Goal: Task Accomplishment & Management: Use online tool/utility

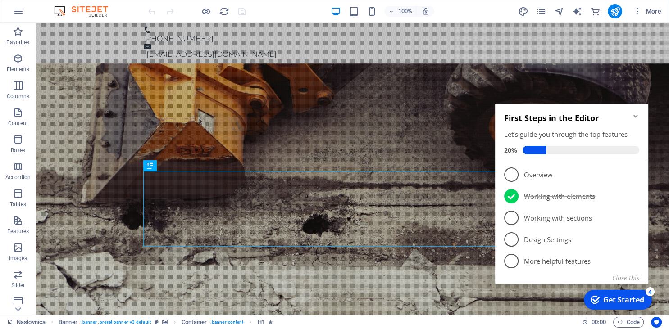
click at [637, 108] on div "First Steps in the Editor Let's guide you through the top features 20%" at bounding box center [571, 132] width 153 height 57
click at [636, 113] on icon "Minimize checklist" at bounding box center [635, 116] width 7 height 7
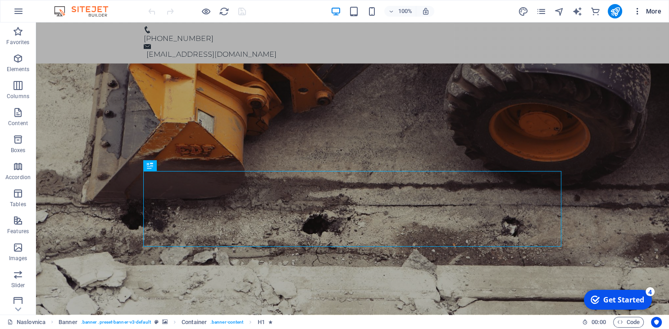
click at [634, 11] on icon "button" at bounding box center [637, 11] width 9 height 9
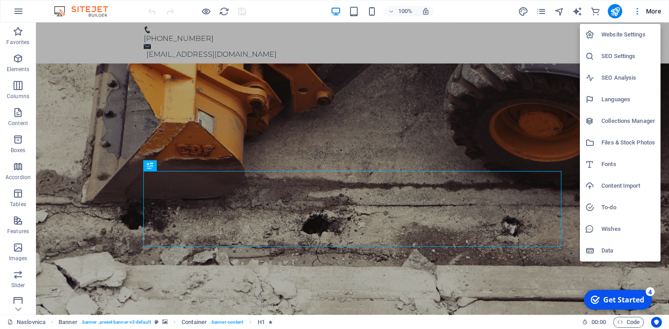
click at [635, 37] on h6 "Website Settings" at bounding box center [628, 34] width 54 height 11
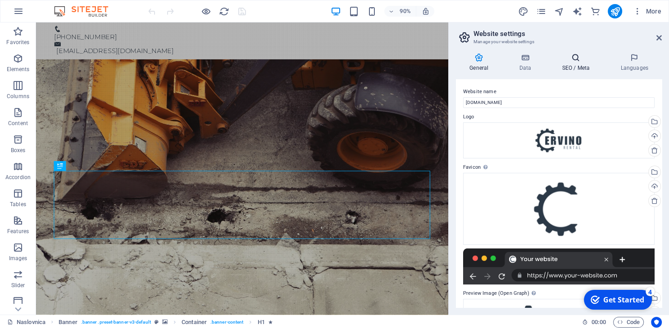
click at [582, 65] on h4 "SEO / Meta" at bounding box center [577, 62] width 59 height 19
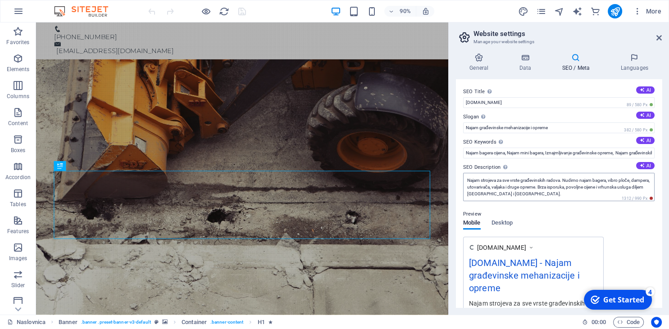
scroll to position [151, 0]
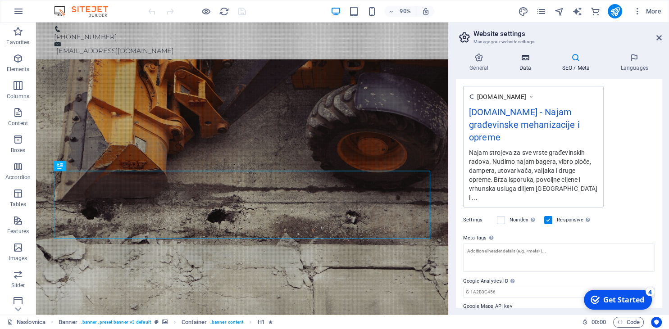
click at [516, 64] on h4 "Data" at bounding box center [526, 62] width 43 height 19
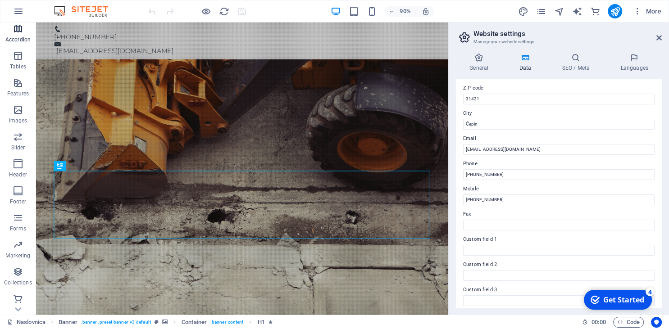
scroll to position [140, 0]
click at [626, 321] on span "Code" at bounding box center [628, 322] width 23 height 11
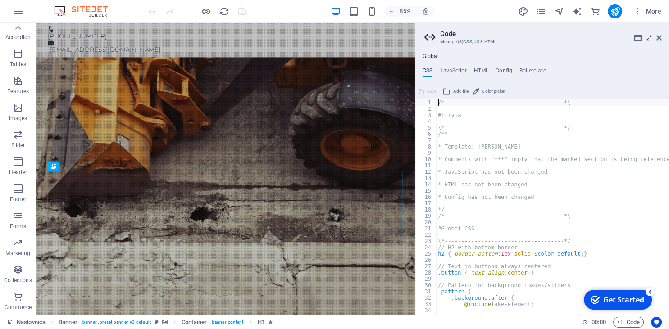
click at [649, 37] on icon at bounding box center [649, 37] width 0 height 7
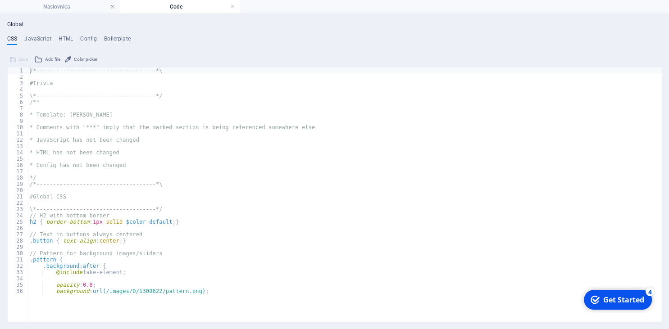
click at [230, 6] on h4 "Code" at bounding box center [180, 7] width 120 height 10
click at [233, 6] on link at bounding box center [232, 7] width 5 height 9
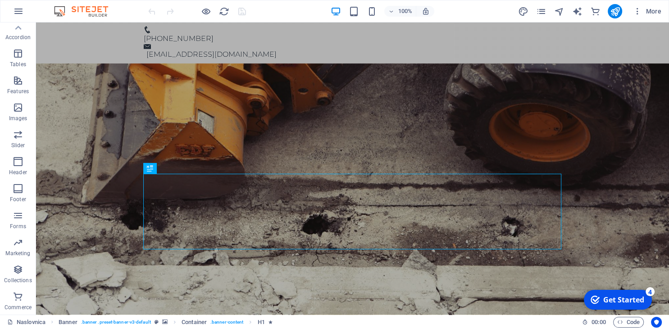
scroll to position [117, 0]
click at [633, 323] on span "Code" at bounding box center [628, 322] width 23 height 11
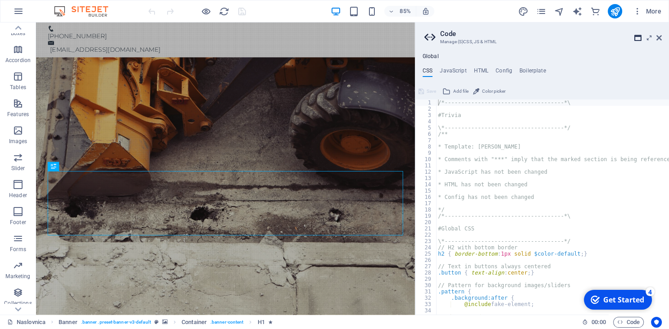
click at [638, 41] on icon at bounding box center [637, 37] width 7 height 7
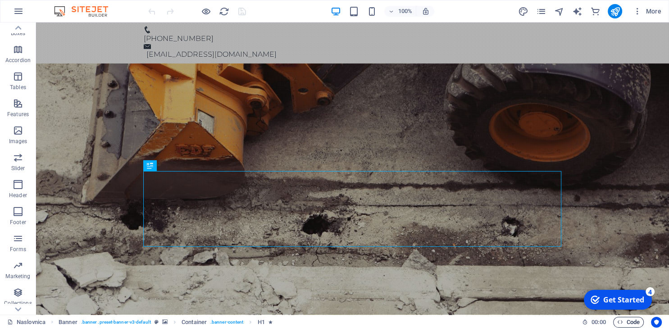
click at [632, 326] on span "Code" at bounding box center [628, 322] width 23 height 11
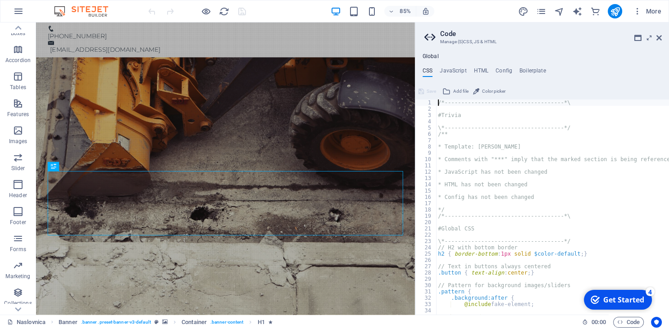
scroll to position [0, 0]
drag, startPoint x: 456, startPoint y: 86, endPoint x: 480, endPoint y: 77, distance: 25.2
click at [485, 74] on h4 "HTML" at bounding box center [481, 73] width 15 height 10
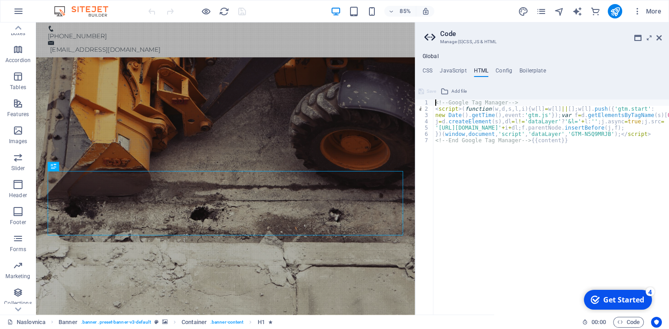
click at [597, 149] on div "<!-- Google Tag Manager --> < script > ( function ( w , d , s , l , i ) { w [ l…" at bounding box center [559, 214] width 252 height 228
click at [528, 144] on div "<!-- Google Tag Manager --> < script > ( function ( w , d , s , l , i ) { w [ l…" at bounding box center [559, 214] width 252 height 228
click at [532, 139] on div "<!-- Google Tag Manager --> < script > ( function ( w , d , s , l , i ) { w [ l…" at bounding box center [559, 214] width 252 height 228
click at [528, 140] on div "<!-- Google Tag Manager --> < script > ( function ( w , d , s , l , i ) { w [ l…" at bounding box center [559, 214] width 252 height 228
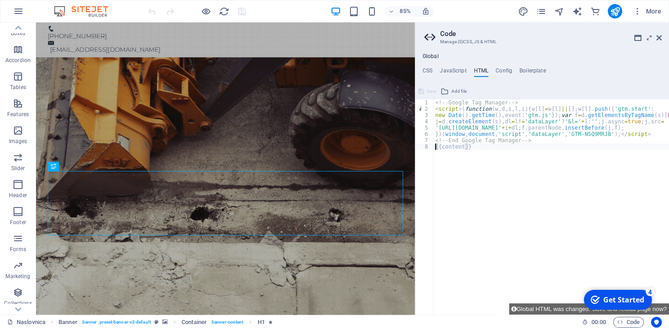
paste textarea "<!-- End Meta Pixel Code -->"
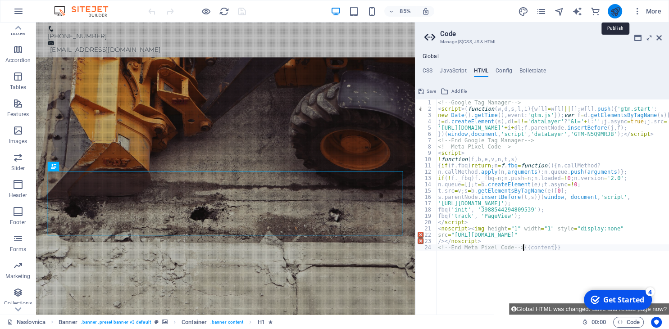
type textarea "<!-- End Meta Pixel Code -->{{content}}"
click at [610, 9] on icon "publish" at bounding box center [614, 11] width 10 height 10
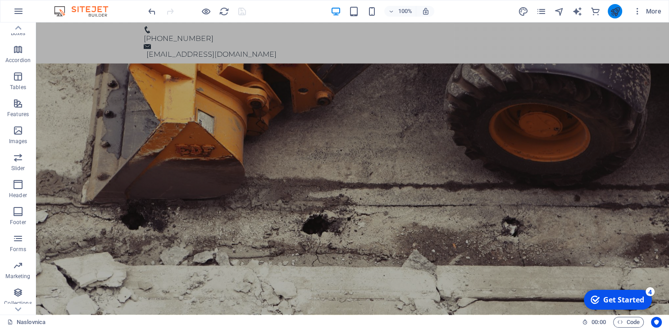
click at [613, 6] on button "publish" at bounding box center [614, 11] width 14 height 14
click at [615, 11] on icon "publish" at bounding box center [614, 11] width 10 height 10
